Goal: Check status: Check status

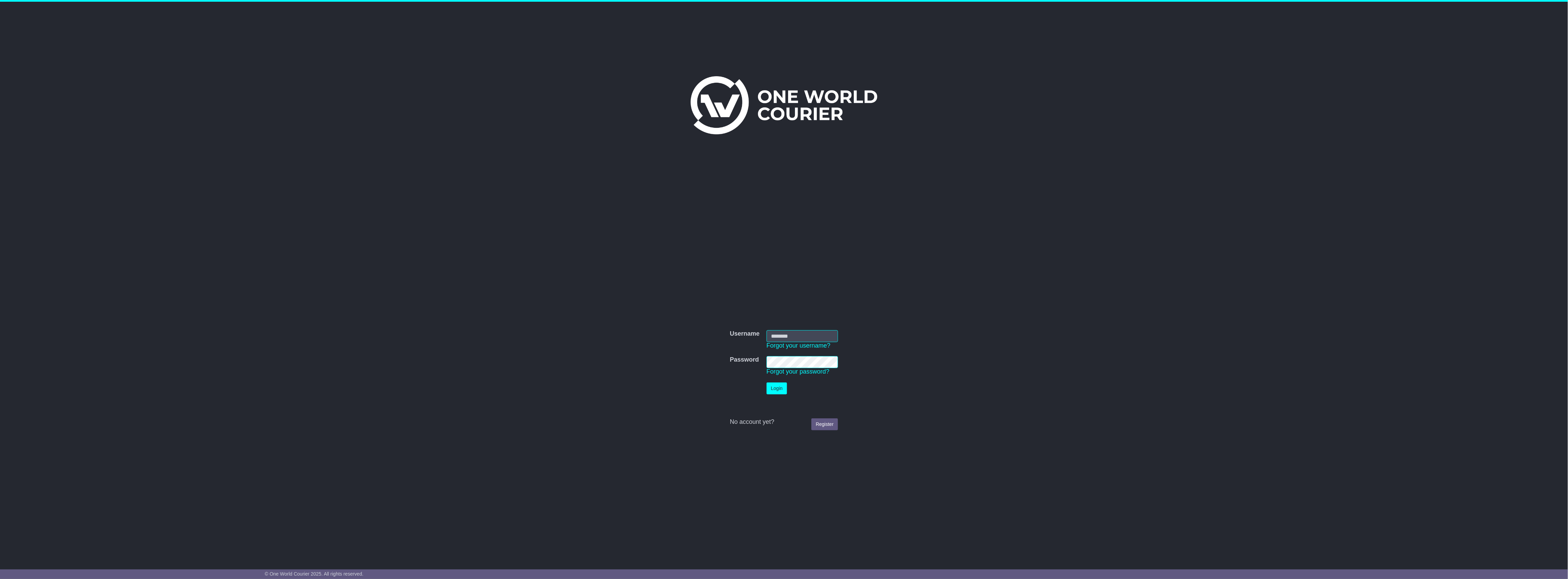
type input "**********"
click at [370, 88] on div "**********" at bounding box center [784, 280] width 1568 height 557
click at [773, 392] on button "Login" at bounding box center [777, 388] width 21 height 12
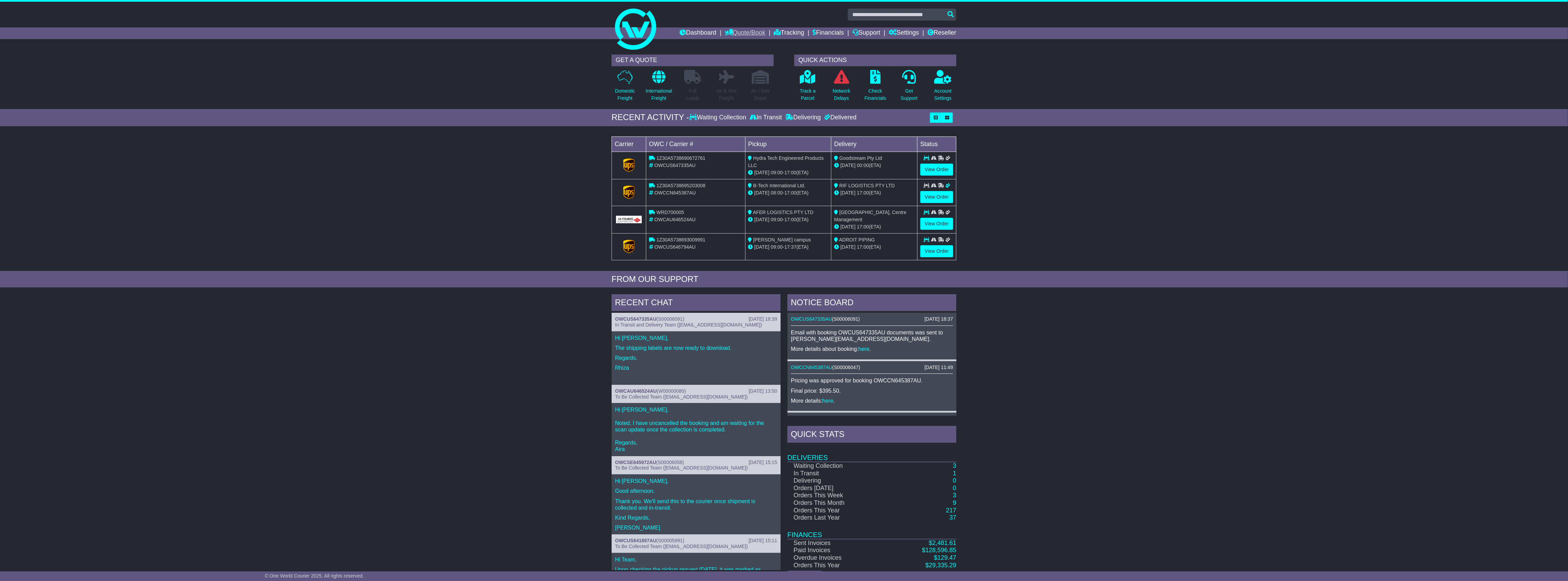
click at [736, 30] on link "Quote/Book" at bounding box center [745, 33] width 40 height 11
click at [782, 36] on link "Tracking" at bounding box center [789, 33] width 30 height 11
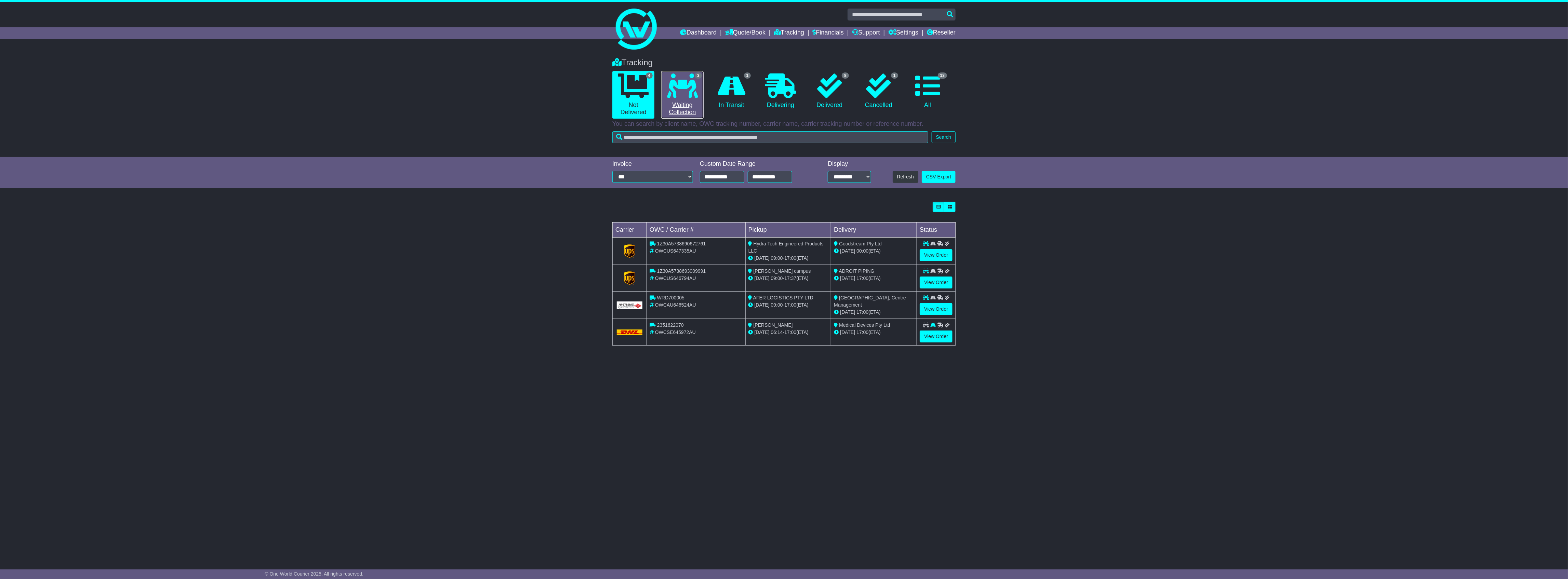
click at [689, 107] on link "3 Waiting Collection" at bounding box center [682, 94] width 42 height 47
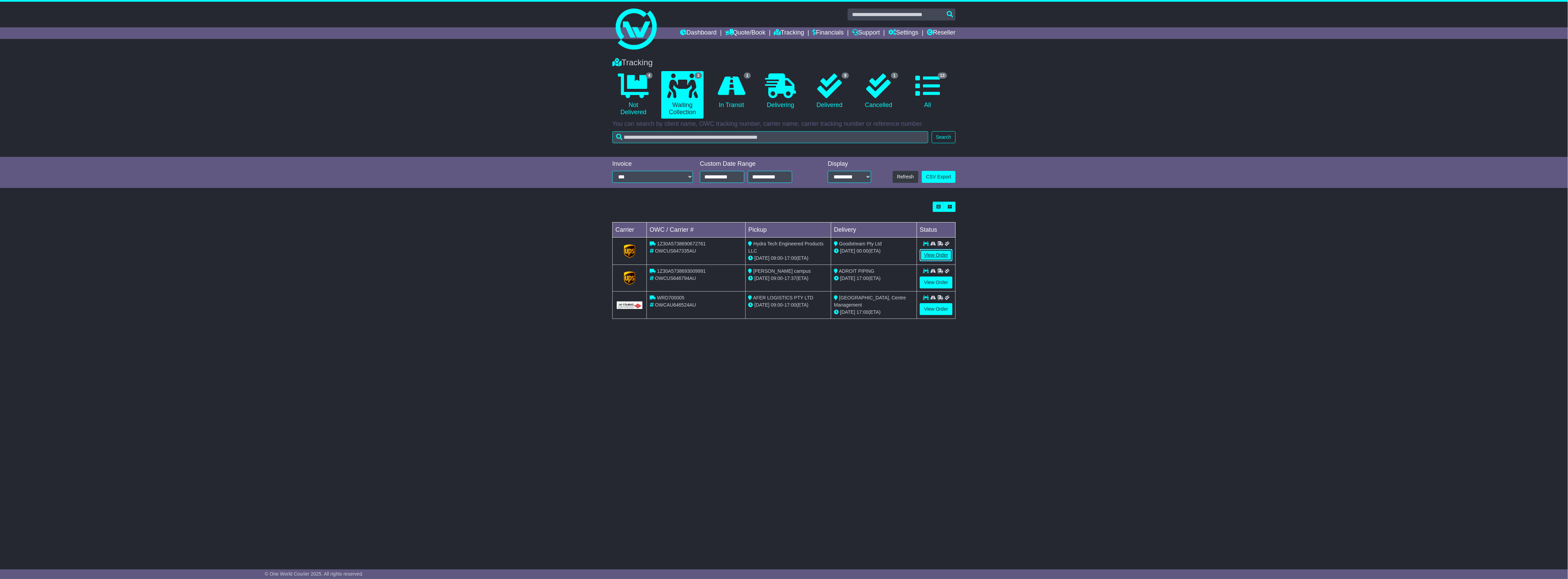
click at [936, 252] on link "View Order" at bounding box center [936, 255] width 33 height 12
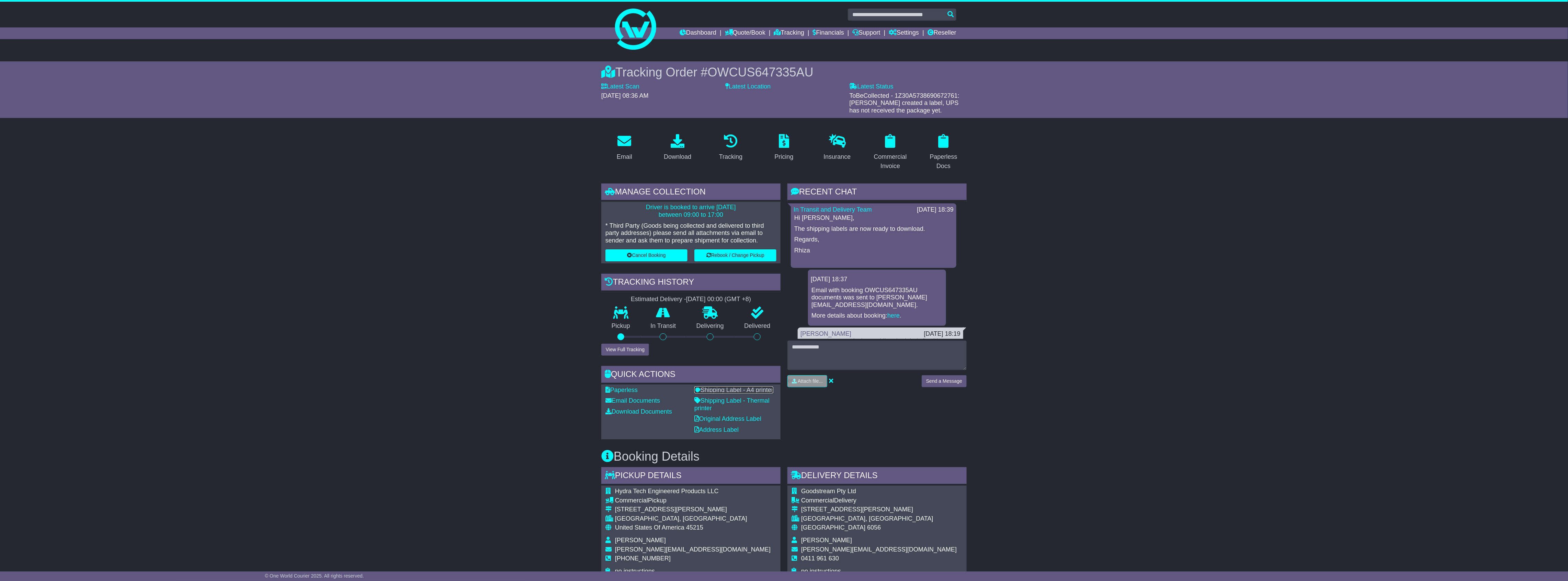
click at [717, 391] on link "Shipping Label - A4 printer" at bounding box center [734, 390] width 79 height 7
click at [740, 391] on link "Shipping Label - A4 printer" at bounding box center [734, 390] width 79 height 7
click at [488, 90] on div "Tracking Order # OWCUS647335AU Latest Scan 16 September 2025 - 08:36 AM Latest …" at bounding box center [784, 90] width 1568 height 56
click at [817, 525] on span "Australia" at bounding box center [833, 528] width 65 height 7
click at [820, 516] on div "WOODBRIDGE, WA" at bounding box center [878, 519] width 156 height 7
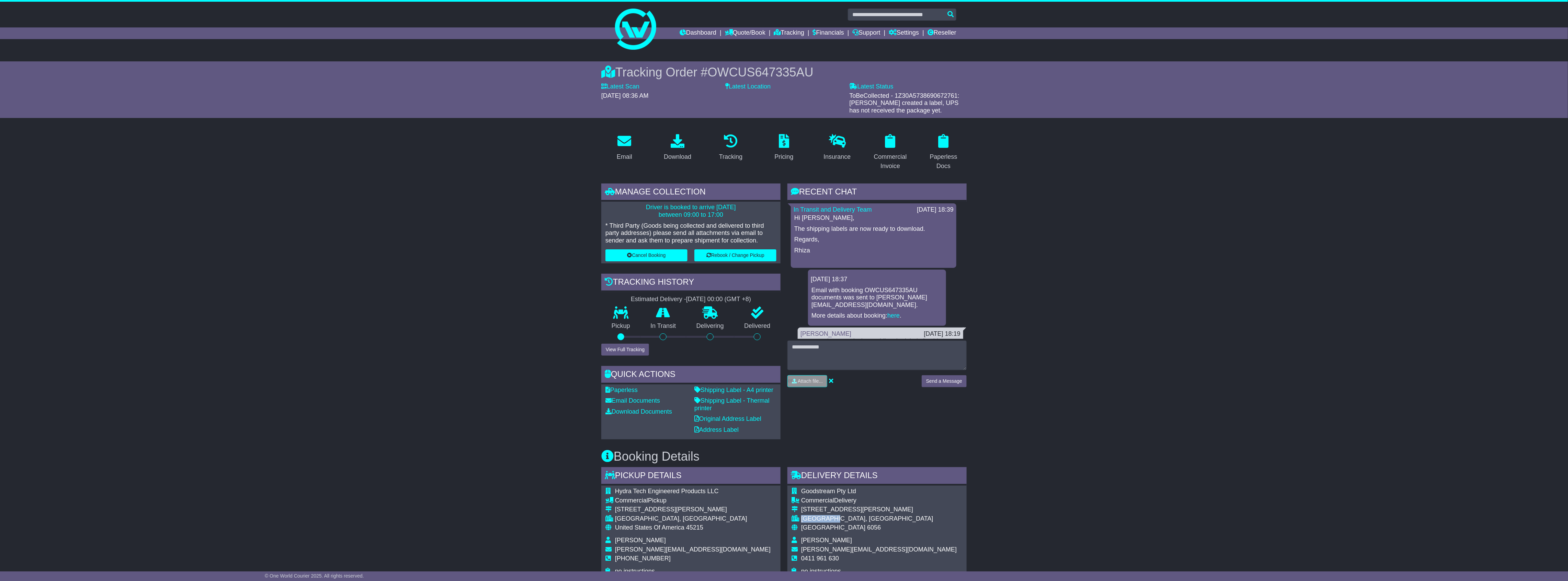
click at [820, 516] on div "WOODBRIDGE, WA" at bounding box center [878, 519] width 156 height 7
copy div "WOODBRIDGE"
click at [1134, 451] on div "Email Download Tracking Pricing Insurance" at bounding box center [784, 550] width 1568 height 844
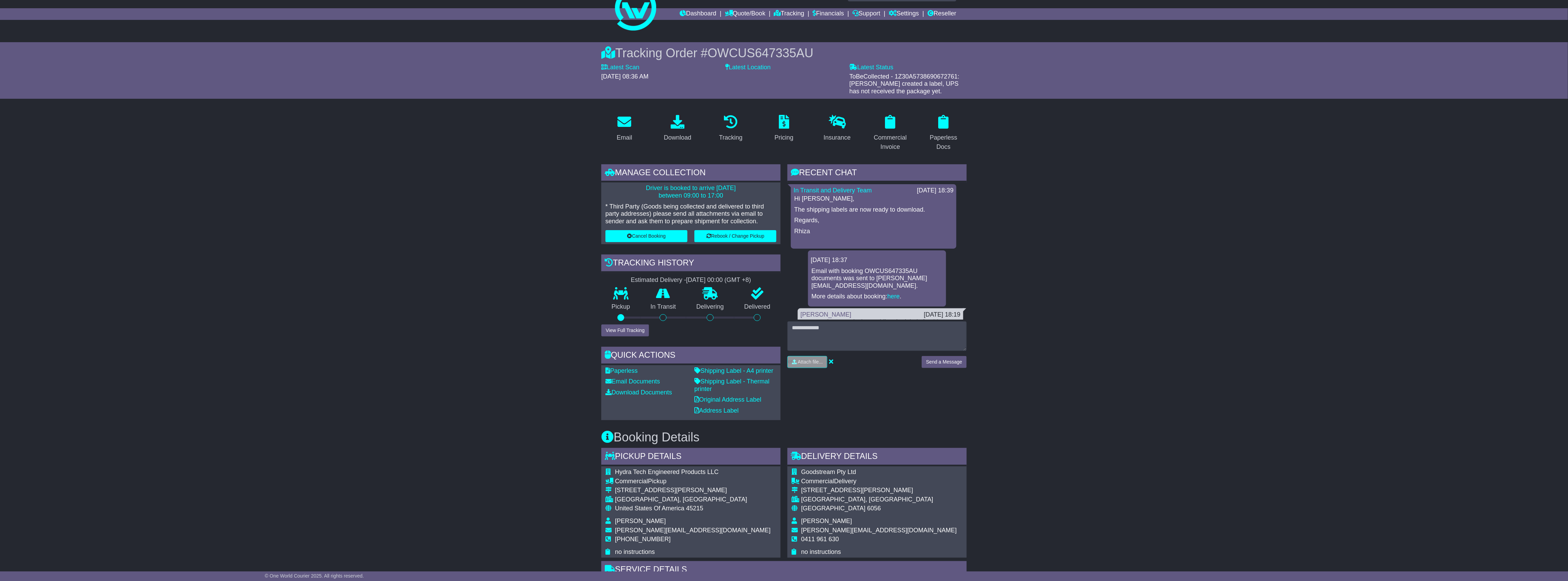
scroll to position [46, 0]
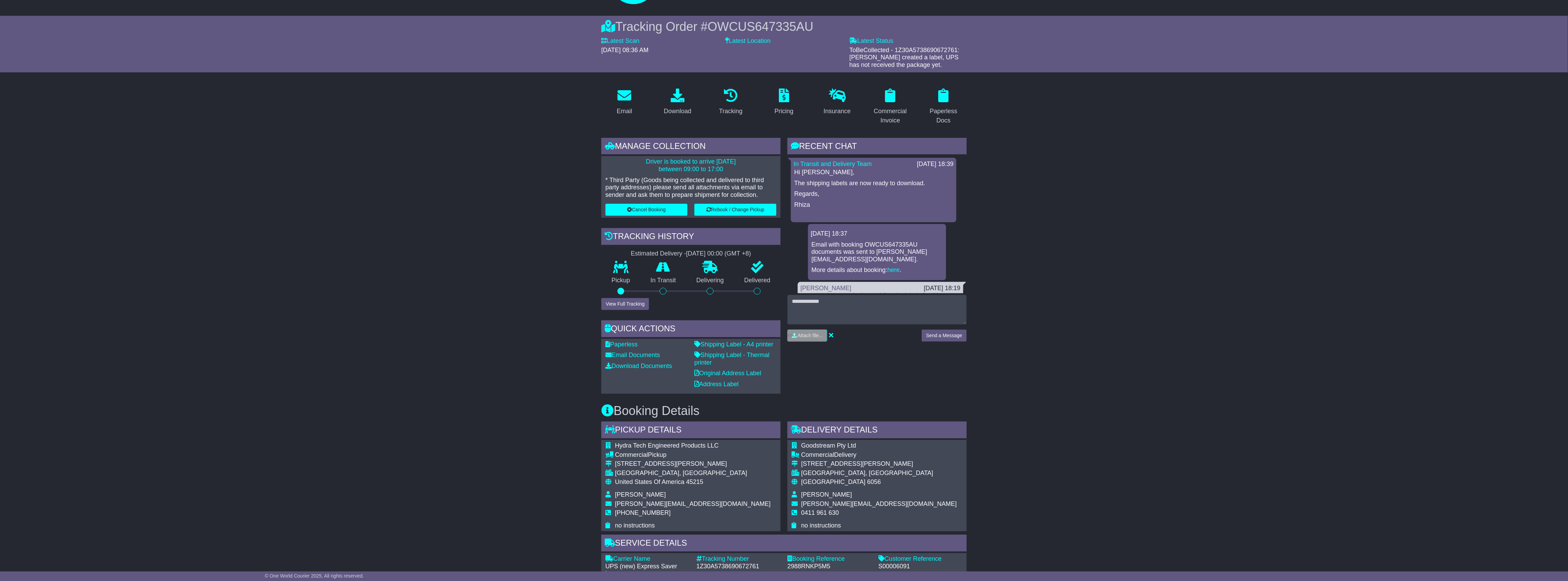
click at [776, 22] on span "OWCUS647335AU" at bounding box center [761, 26] width 106 height 14
copy span "OWCUS647335AU"
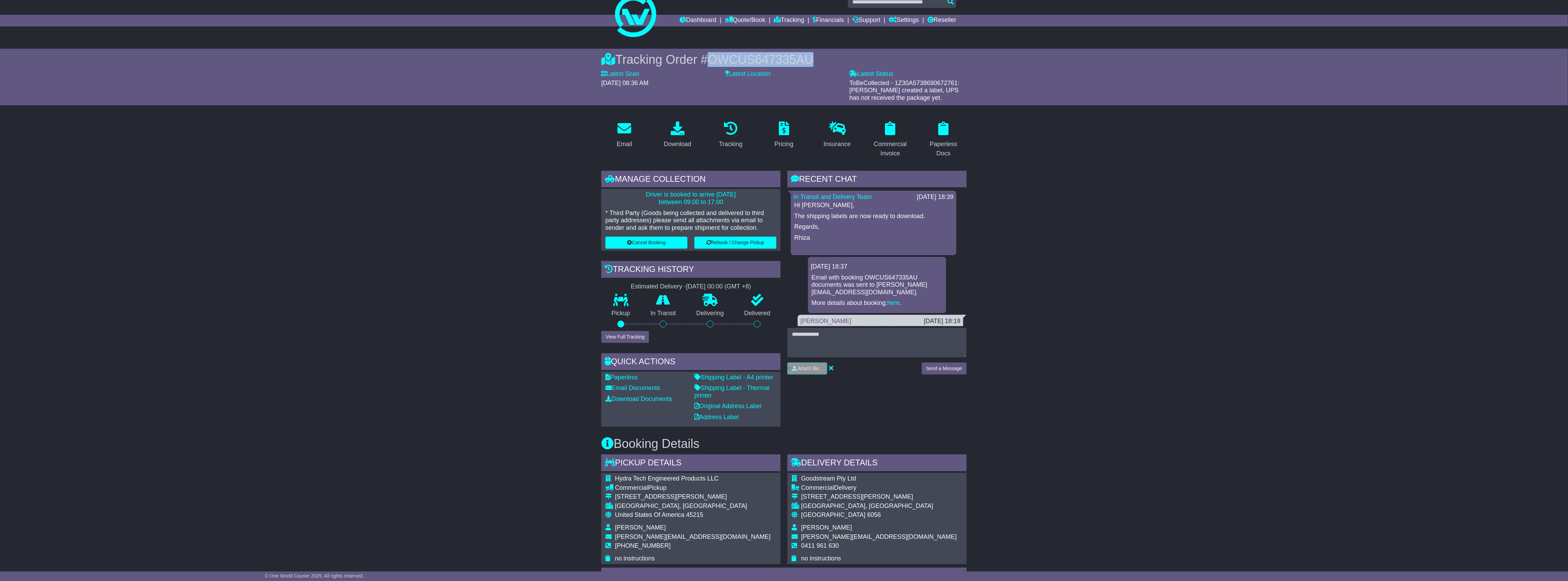
scroll to position [0, 0]
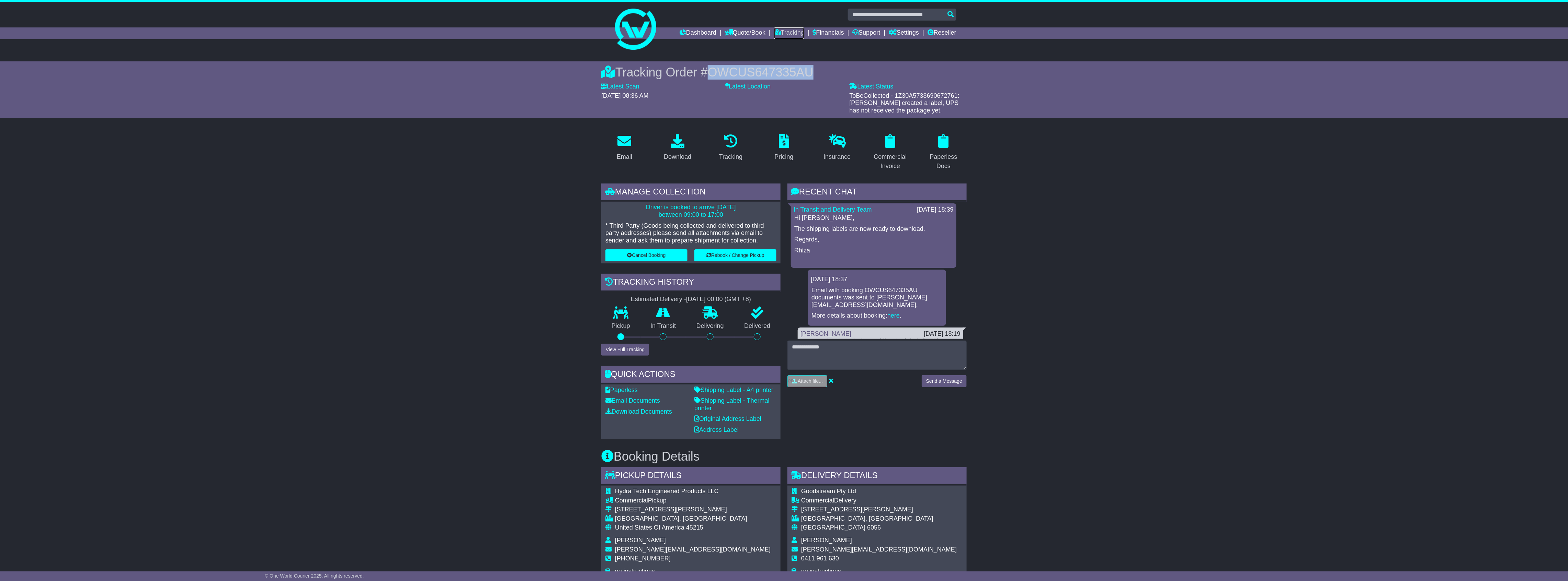
click at [780, 36] on link "Tracking" at bounding box center [789, 33] width 30 height 11
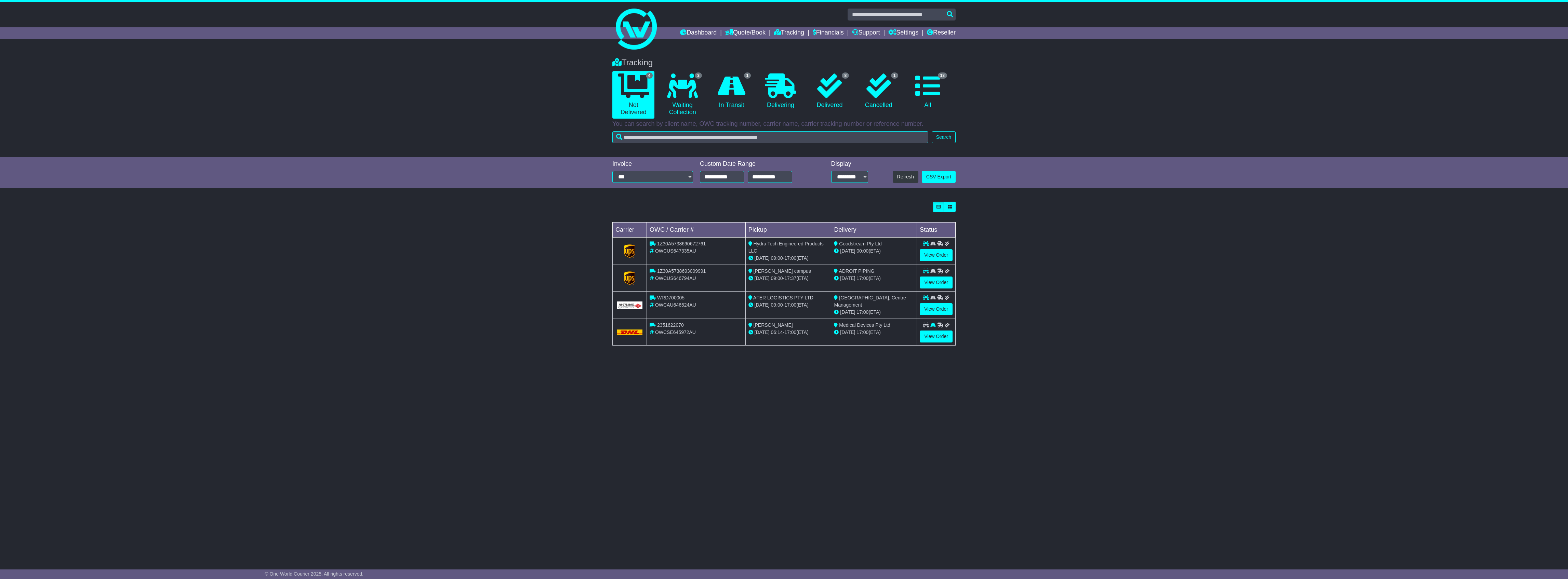
click at [769, 133] on input "text" at bounding box center [770, 137] width 316 height 12
type input "**********"
drag, startPoint x: 924, startPoint y: 109, endPoint x: 940, endPoint y: 134, distance: 29.7
click at [924, 110] on link "13 All" at bounding box center [928, 91] width 42 height 40
click at [944, 140] on button "Search" at bounding box center [944, 137] width 24 height 12
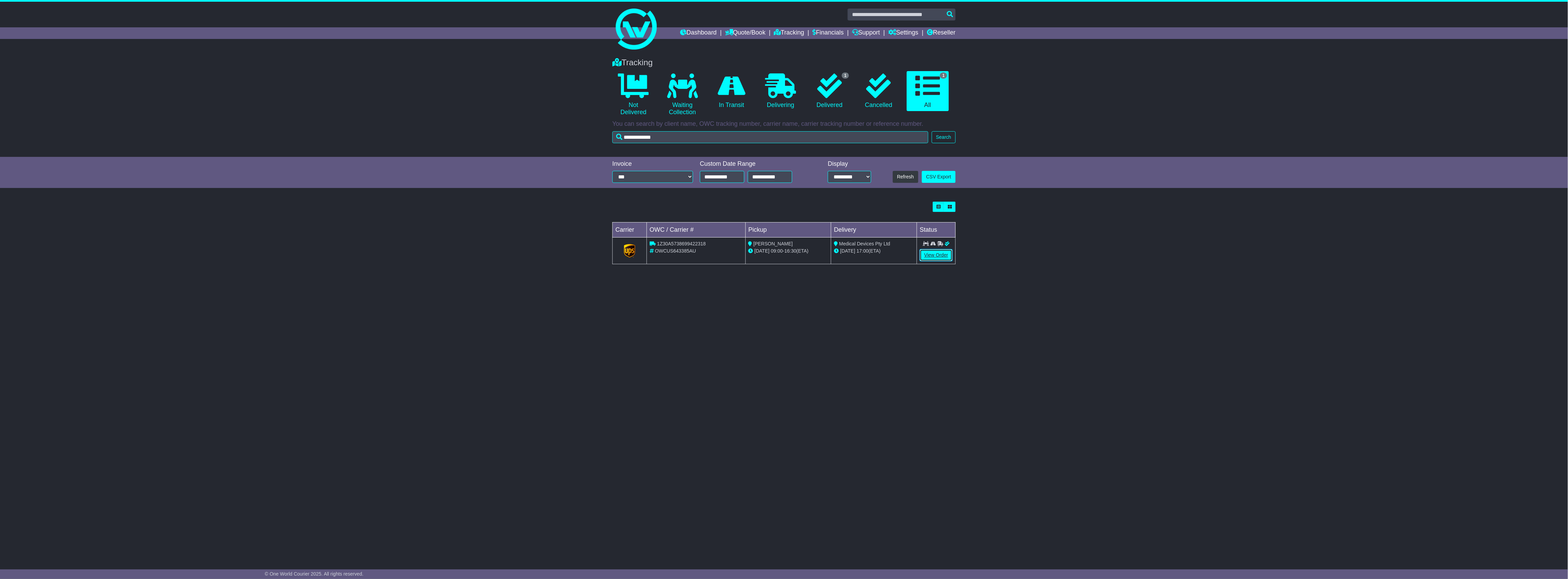
click at [938, 257] on link "View Order" at bounding box center [936, 255] width 33 height 12
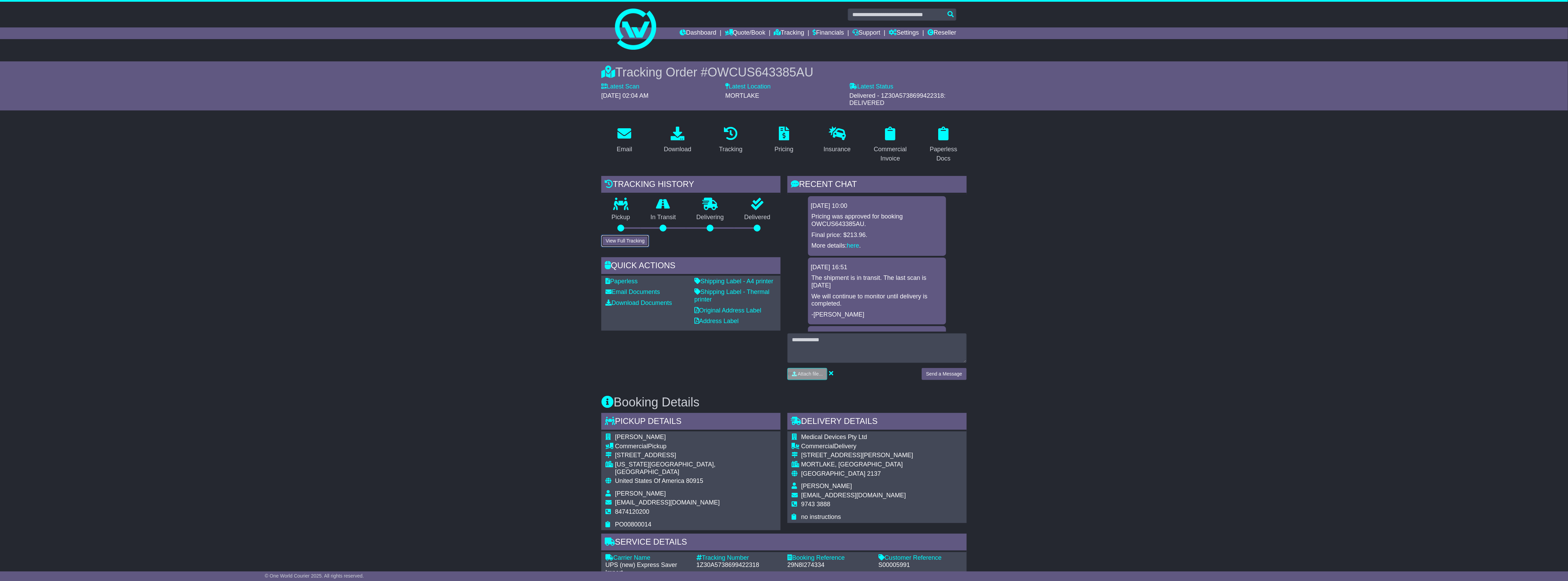
click at [641, 239] on button "View Full Tracking" at bounding box center [625, 240] width 48 height 12
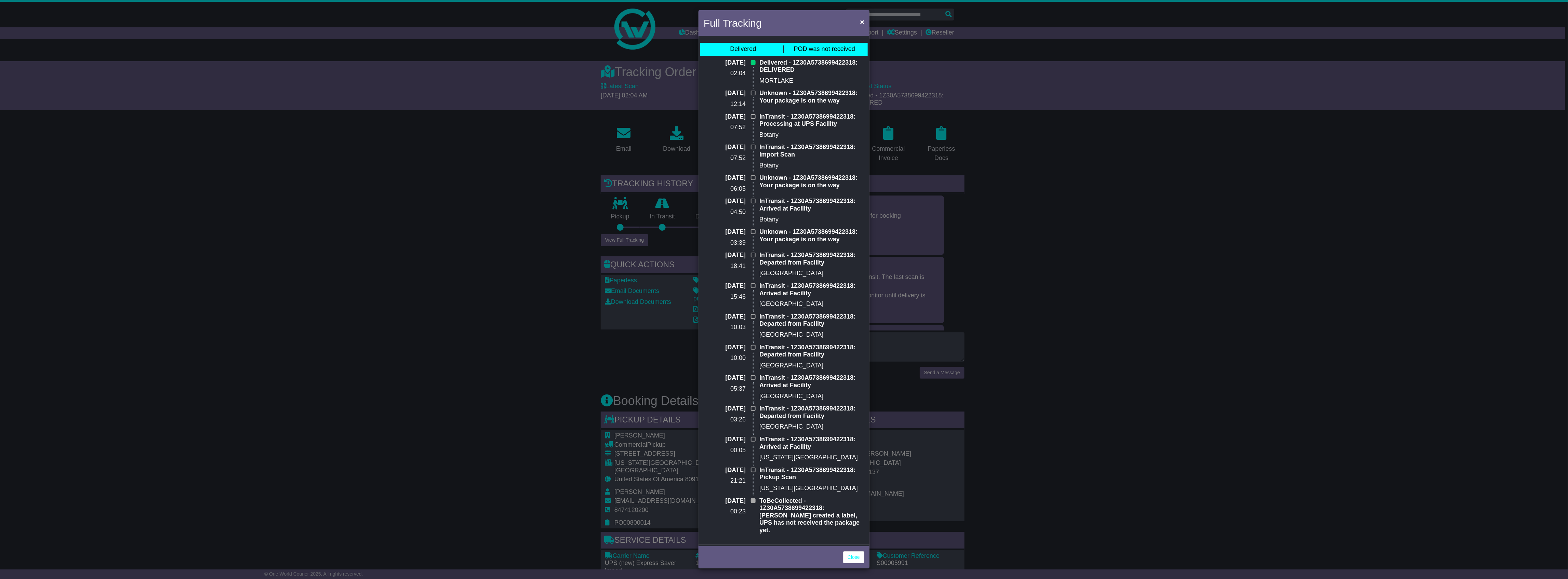
click at [1053, 132] on div "Full Tracking × Delivered POD was not received 11 Sep 2025 02:04 Delivered - 1Z…" at bounding box center [784, 290] width 1568 height 579
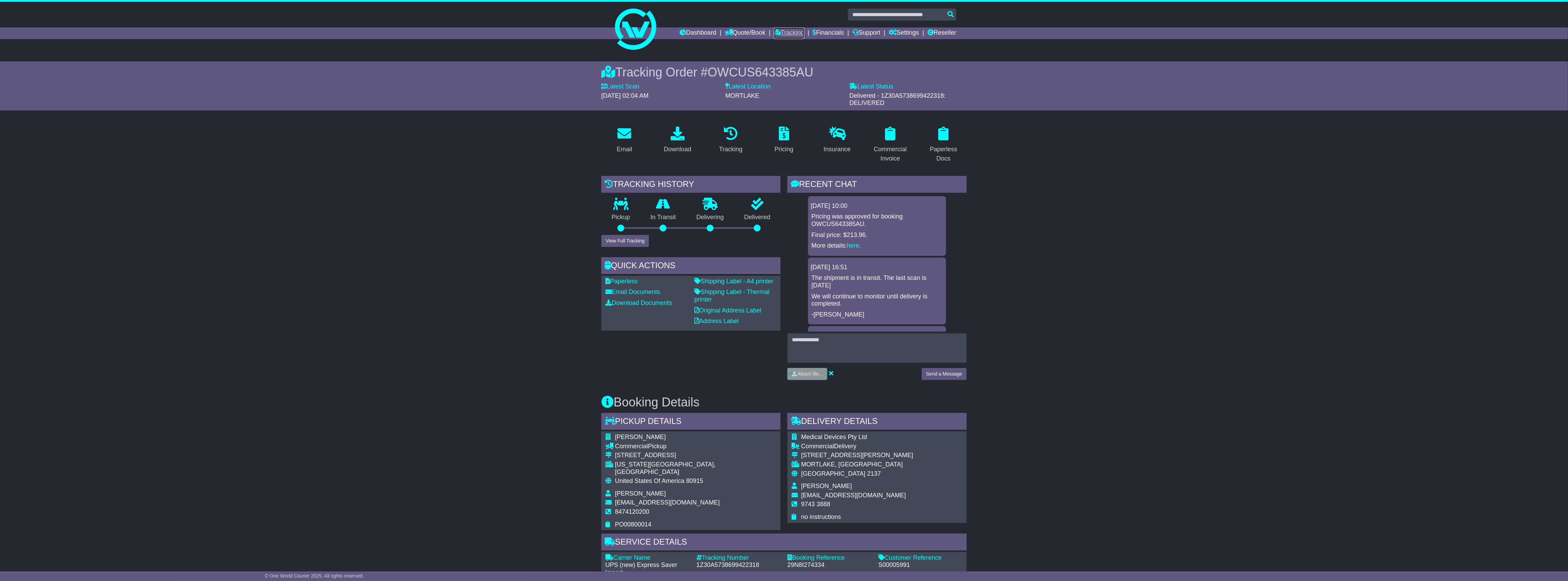
click at [791, 30] on link "Tracking" at bounding box center [789, 33] width 30 height 11
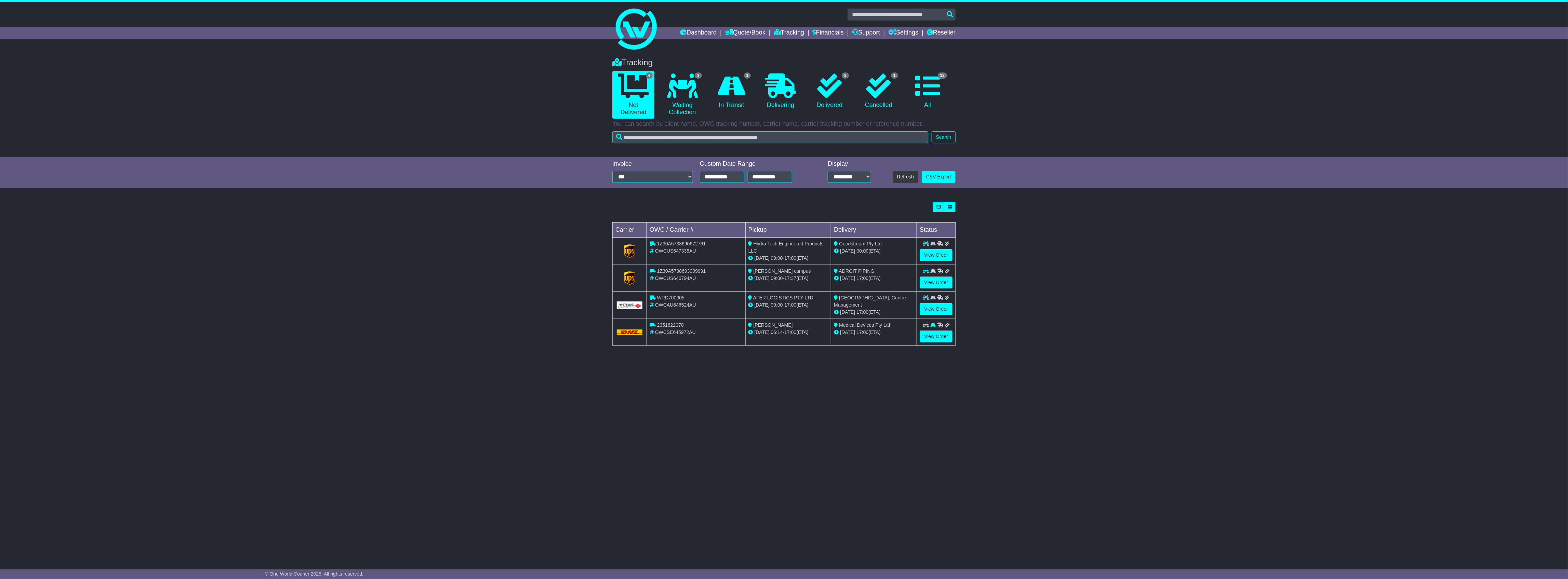
click at [925, 113] on li "13 All" at bounding box center [928, 94] width 49 height 47
drag, startPoint x: 929, startPoint y: 108, endPoint x: 926, endPoint y: 117, distance: 9.5
click at [929, 108] on link "13 All" at bounding box center [928, 91] width 42 height 40
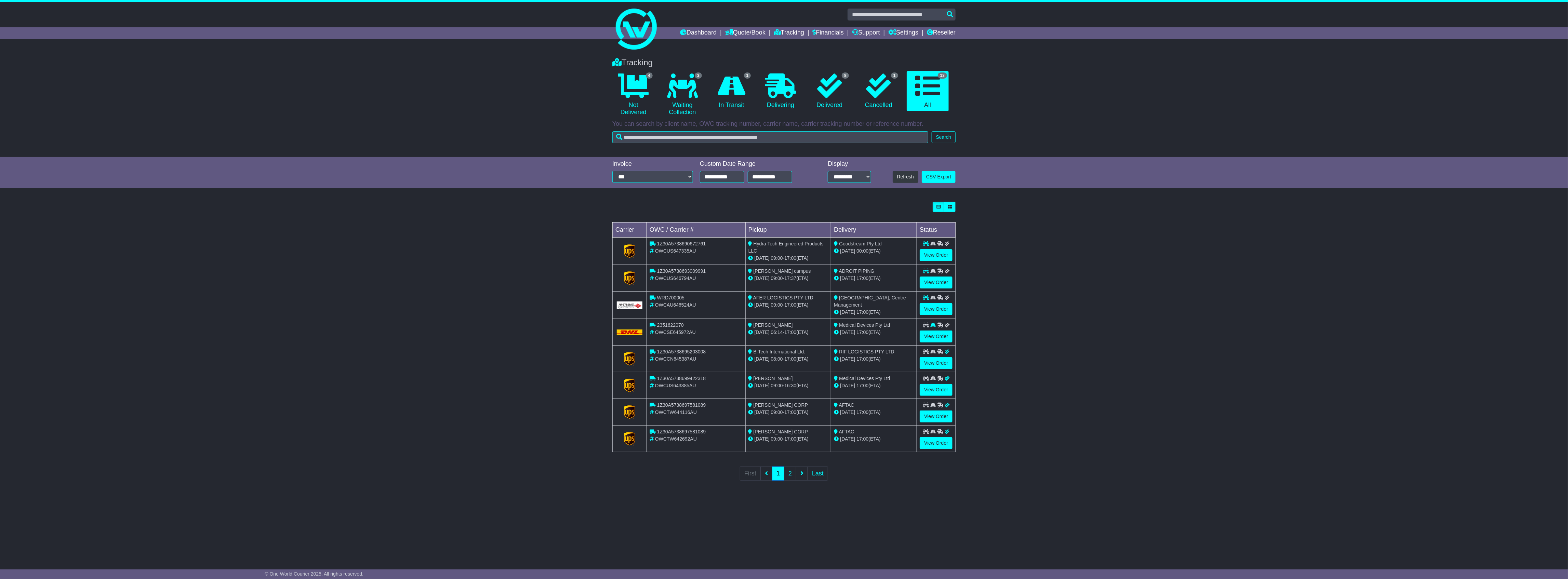
click at [877, 143] on div "Tracking 4 Not Delivered 3 Waiting Collection 1 In Transit 0 Delivering 8 1 13" at bounding box center [783, 98] width 350 height 96
click at [877, 138] on input "text" at bounding box center [770, 137] width 316 height 12
paste input "**********"
type input "**********"
click at [951, 138] on button "Search" at bounding box center [944, 137] width 24 height 12
